Goal: Answer question/provide support: Share knowledge or assist other users

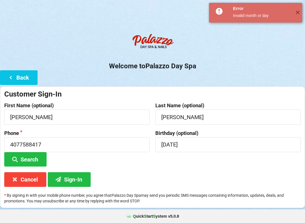
scroll to position [12, 0]
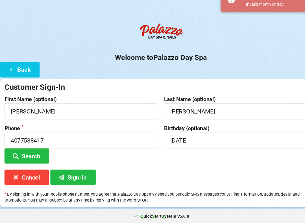
click at [32, 152] on button "Search" at bounding box center [25, 159] width 42 height 14
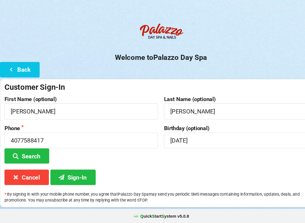
click at [26, 172] on button "Cancel" at bounding box center [25, 179] width 42 height 14
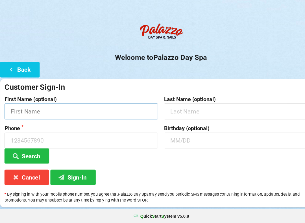
click at [51, 110] on input "text" at bounding box center [76, 117] width 145 height 15
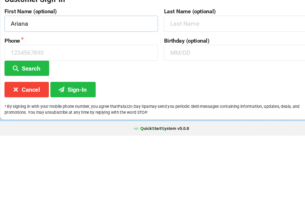
type input "Ariana"
click at [91, 137] on input at bounding box center [76, 144] width 145 height 15
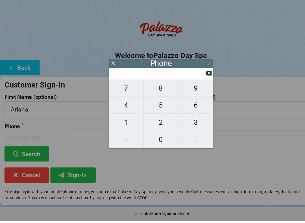
click at [186, 107] on span "6" at bounding box center [185, 113] width 33 height 12
type input "6"
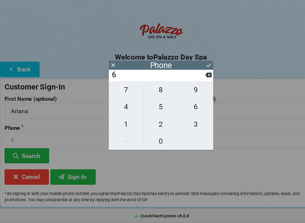
click at [154, 91] on span "8" at bounding box center [152, 97] width 33 height 12
type input "68"
click at [180, 91] on span "9" at bounding box center [185, 97] width 33 height 12
type input "689"
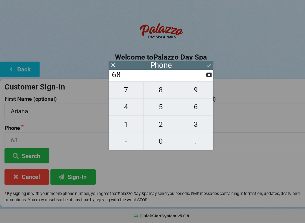
type input "689"
click at [186, 124] on span "3" at bounding box center [185, 130] width 33 height 12
type input "6893"
click at [153, 140] on span "0" at bounding box center [152, 146] width 33 height 12
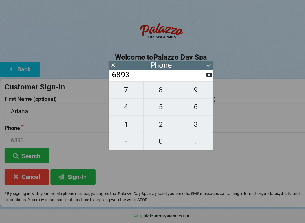
type input "68930"
click at [120, 91] on span "7" at bounding box center [119, 97] width 33 height 12
type input "689307"
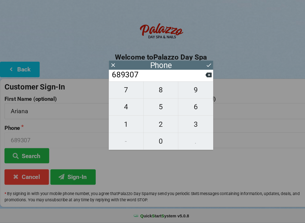
click at [121, 107] on span "4" at bounding box center [119, 113] width 33 height 12
type input "6893074"
click at [119, 91] on span "7" at bounding box center [119, 97] width 33 height 12
type input "68930747"
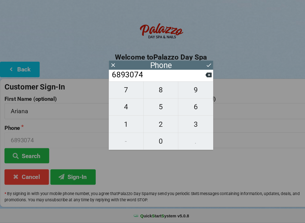
type input "68930747"
click at [121, 124] on span "1" at bounding box center [119, 130] width 33 height 12
type input "689307471"
click at [120, 91] on span "7" at bounding box center [119, 97] width 33 height 12
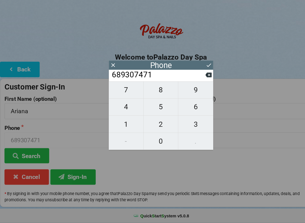
type input "6893074717"
click at [188, 138] on div "7 8 9 4 5 6 1 2 3 - 0 ." at bounding box center [152, 121] width 99 height 65
click at [198, 71] on icon at bounding box center [198, 74] width 6 height 6
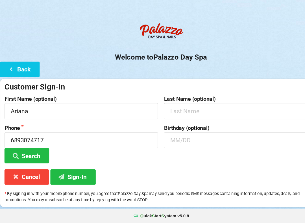
click at [76, 172] on button "Sign-In" at bounding box center [69, 179] width 43 height 14
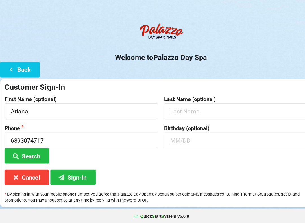
click at [22, 70] on button "Back" at bounding box center [19, 77] width 38 height 14
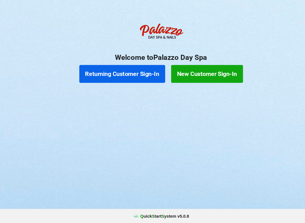
click at [125, 73] on button "Returning Customer Sign-In" at bounding box center [115, 81] width 81 height 17
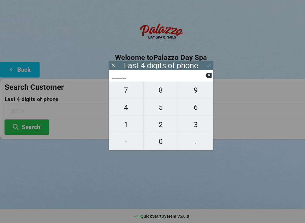
click at [185, 107] on span "6" at bounding box center [185, 113] width 33 height 12
type input "6___"
click at [156, 91] on span "8" at bounding box center [152, 97] width 33 height 12
type input "68__"
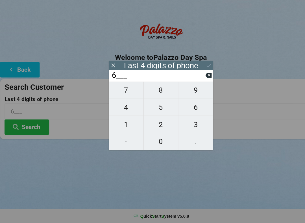
type input "68__"
click at [183, 91] on span "9" at bounding box center [185, 97] width 33 height 12
type input "689_"
click at [188, 124] on span "3" at bounding box center [185, 130] width 33 height 12
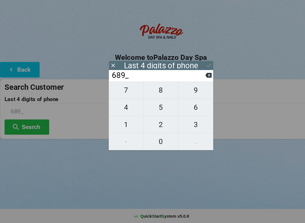
type input "6893"
click at [153, 135] on div "7 8 9 4 5 6 1 2 3 - 0 ." at bounding box center [152, 121] width 99 height 65
click at [147, 137] on div "7 8 9 4 5 6 1 2 3 - 0 ." at bounding box center [152, 121] width 99 height 65
click at [196, 81] on icon at bounding box center [198, 83] width 6 height 5
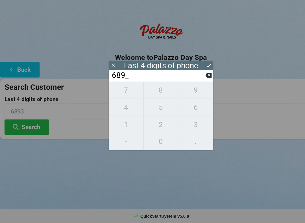
click at [193, 79] on input "689_" at bounding box center [149, 83] width 89 height 9
click at [195, 79] on button at bounding box center [198, 83] width 6 height 8
click at [194, 79] on input "6___" at bounding box center [149, 83] width 89 height 9
click at [189, 79] on input "6___" at bounding box center [149, 83] width 89 height 9
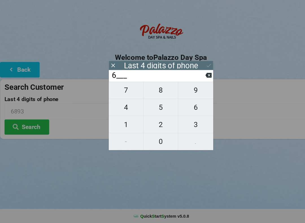
click at [193, 79] on input "6___" at bounding box center [149, 83] width 89 height 9
click at [194, 79] on input "6___" at bounding box center [149, 83] width 89 height 9
click at [198, 80] on icon at bounding box center [198, 83] width 6 height 6
click at [195, 80] on icon at bounding box center [198, 83] width 6 height 6
click at [124, 91] on span "7" at bounding box center [119, 97] width 33 height 12
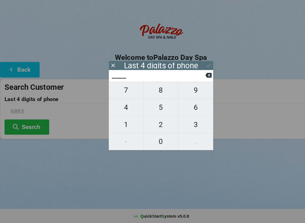
type input "7___"
click at [197, 81] on icon at bounding box center [198, 83] width 6 height 5
click at [120, 107] on span "4" at bounding box center [119, 113] width 33 height 12
type input "4___"
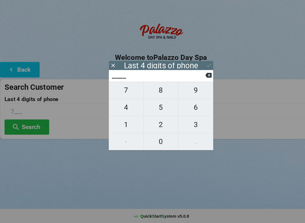
type input "4___"
click at [121, 91] on span "7" at bounding box center [119, 97] width 33 height 12
type input "47__"
click at [120, 124] on span "1" at bounding box center [119, 130] width 33 height 12
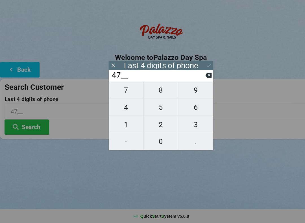
type input "471_"
click at [120, 91] on span "7" at bounding box center [119, 97] width 33 height 12
type input "4717"
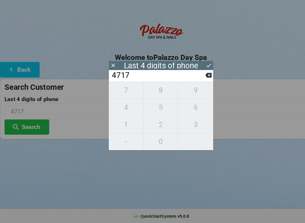
click at [195, 71] on icon at bounding box center [198, 74] width 6 height 6
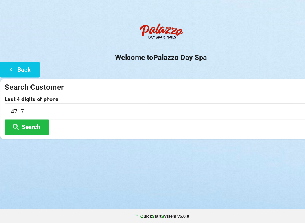
click at [42, 125] on button "Search" at bounding box center [25, 132] width 42 height 14
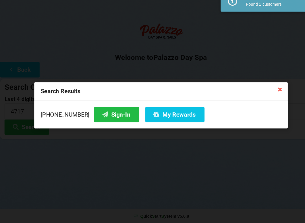
click at [109, 113] on button "Sign-In" at bounding box center [110, 120] width 43 height 14
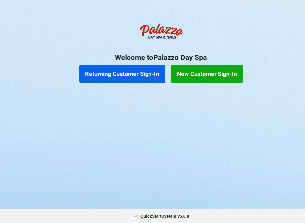
click at [111, 73] on button "Returning Customer Sign-In" at bounding box center [115, 81] width 81 height 17
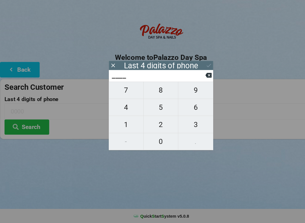
click at [152, 140] on span "0" at bounding box center [152, 146] width 33 height 12
type input "0___"
click at [149, 124] on span "2" at bounding box center [152, 130] width 33 height 12
type input "02__"
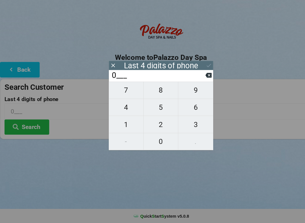
type input "02__"
click at [188, 91] on span "9" at bounding box center [185, 97] width 33 height 12
type input "029_"
click at [189, 91] on span "9" at bounding box center [185, 97] width 33 height 12
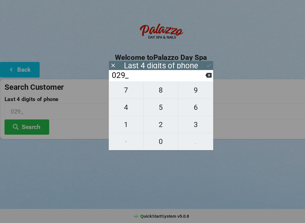
type input "0299"
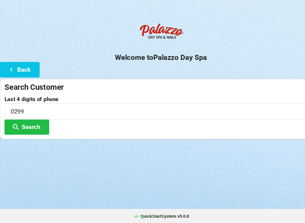
click at [27, 125] on button "Search" at bounding box center [25, 132] width 42 height 14
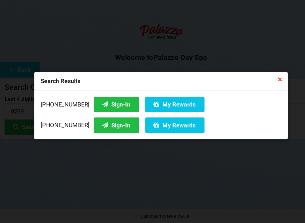
click at [157, 123] on button "My Rewards" at bounding box center [166, 130] width 56 height 14
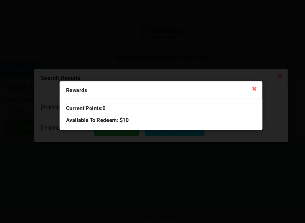
click at [238, 91] on icon at bounding box center [241, 95] width 9 height 9
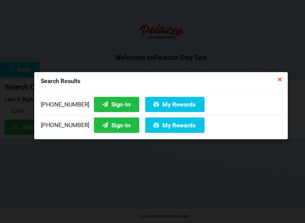
click at [265, 82] on icon at bounding box center [265, 86] width 9 height 9
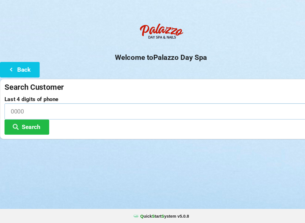
click at [78, 110] on input at bounding box center [152, 117] width 297 height 15
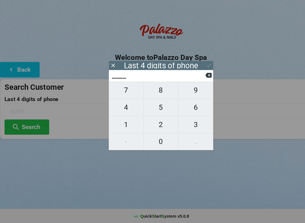
click at [153, 107] on span "5" at bounding box center [152, 113] width 33 height 12
type input "5___"
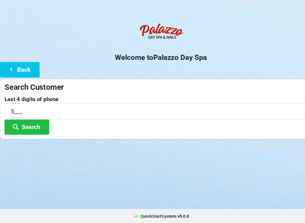
click at [214, 90] on form "Search Customer Last 4 digits of phone 5___ Search" at bounding box center [152, 115] width 297 height 50
click at [60, 110] on input "5___" at bounding box center [152, 117] width 297 height 15
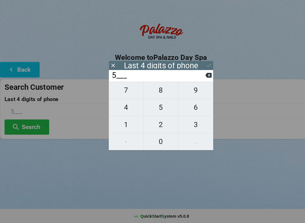
click at [196, 79] on button at bounding box center [198, 83] width 6 height 8
type input "____"
click at [120, 107] on span "4" at bounding box center [119, 113] width 33 height 12
type input "4___"
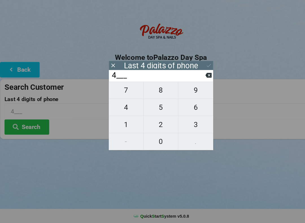
click at [152, 107] on span "5" at bounding box center [152, 113] width 33 height 12
type input "45__"
click at [155, 107] on span "5" at bounding box center [152, 113] width 33 height 12
type input "455_"
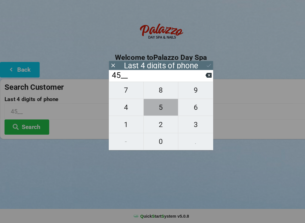
type input "455_"
click at [123, 91] on span "7" at bounding box center [119, 97] width 33 height 12
type input "4557"
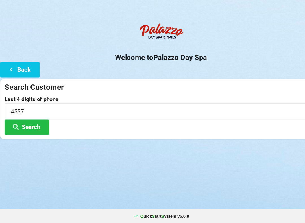
click at [25, 125] on button "Search" at bounding box center [25, 132] width 42 height 14
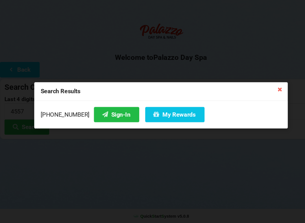
click at [108, 113] on button "Sign-In" at bounding box center [110, 120] width 43 height 14
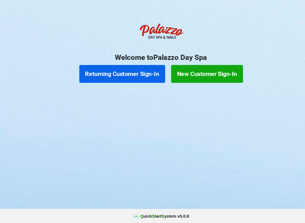
click at [119, 73] on button "Returning Customer Sign-In" at bounding box center [115, 81] width 81 height 17
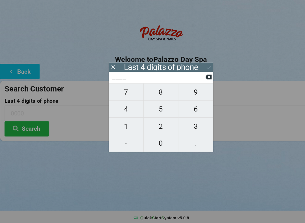
click at [190, 124] on span "3" at bounding box center [185, 130] width 33 height 12
type input "3___"
click at [199, 81] on icon at bounding box center [198, 83] width 6 height 5
click at [155, 124] on span "2" at bounding box center [152, 130] width 33 height 12
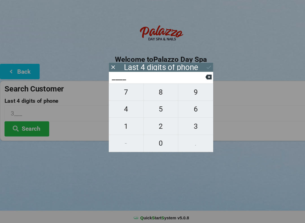
type input "2___"
click at [188, 91] on span "9" at bounding box center [185, 97] width 33 height 12
type input "29__"
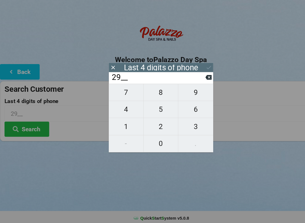
click at [187, 124] on span "3" at bounding box center [185, 130] width 33 height 12
type input "293_"
click at [197, 79] on button at bounding box center [198, 83] width 6 height 8
click at [198, 81] on icon at bounding box center [198, 83] width 6 height 5
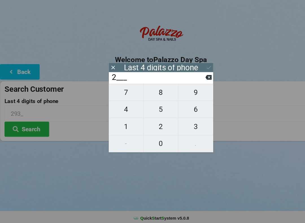
click at [184, 125] on span "3" at bounding box center [185, 130] width 33 height 12
type input "23__"
click at [188, 91] on span "9" at bounding box center [185, 97] width 33 height 12
type input "239_"
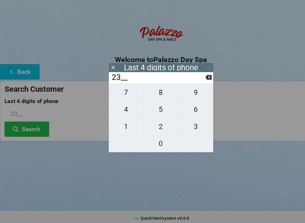
type input "239_"
click at [184, 124] on span "3" at bounding box center [185, 130] width 33 height 12
type input "2393"
click at [193, 69] on div "Last 4 digits of phone" at bounding box center [152, 73] width 99 height 9
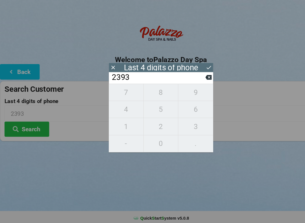
click at [200, 71] on icon at bounding box center [198, 74] width 6 height 6
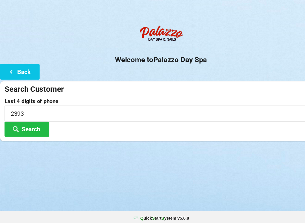
click at [201, 62] on h2 "Welcome to [GEOGRAPHIC_DATA]" at bounding box center [152, 66] width 305 height 9
click at [28, 125] on button "Search" at bounding box center [25, 132] width 42 height 14
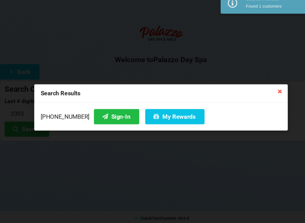
click at [101, 113] on button "Sign-In" at bounding box center [110, 120] width 43 height 14
